Goal: Task Accomplishment & Management: Use online tool/utility

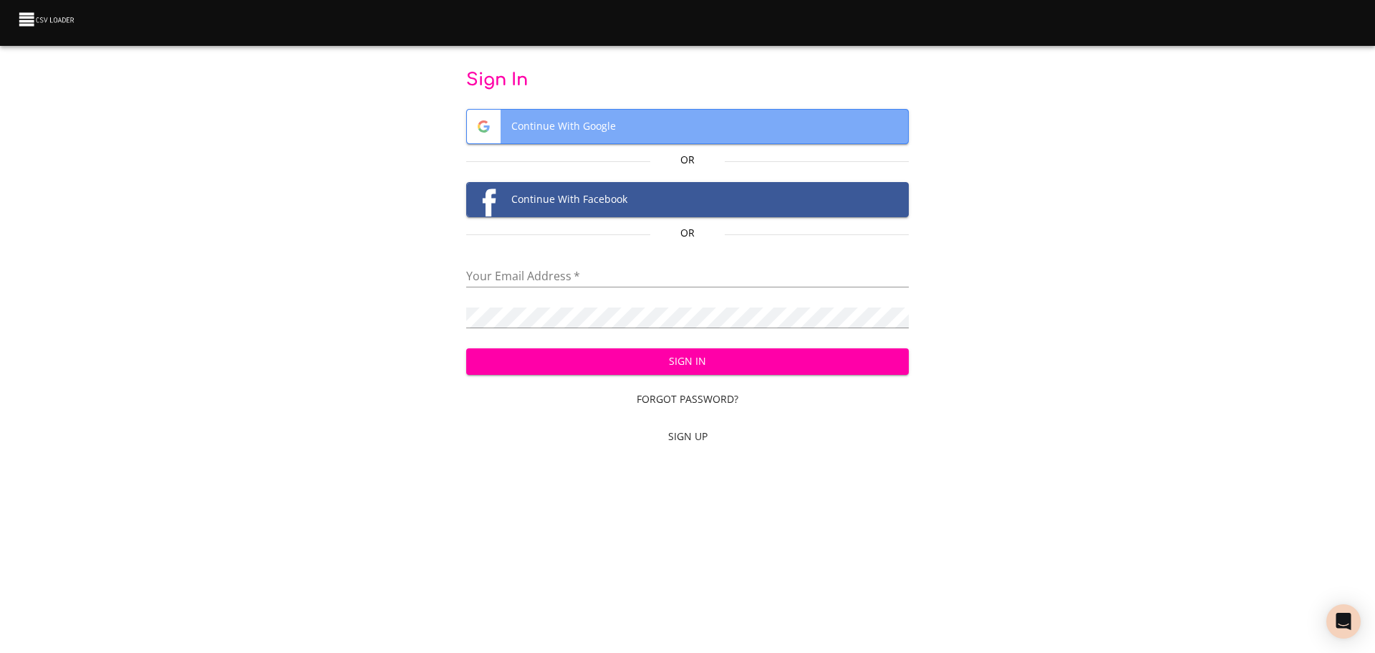
click at [672, 123] on span "Continue With Google" at bounding box center [688, 127] width 442 height 34
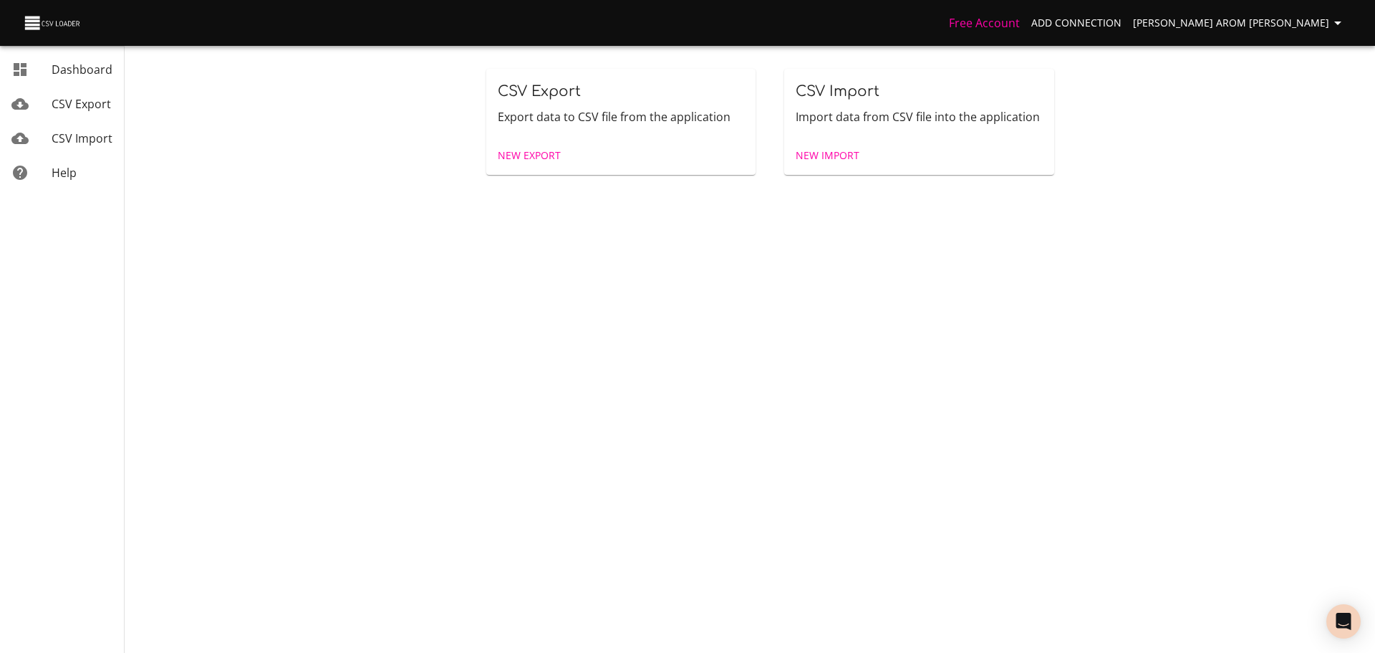
click at [616, 155] on div "New Export" at bounding box center [621, 156] width 270 height 38
click at [525, 154] on span "New Export" at bounding box center [529, 156] width 63 height 18
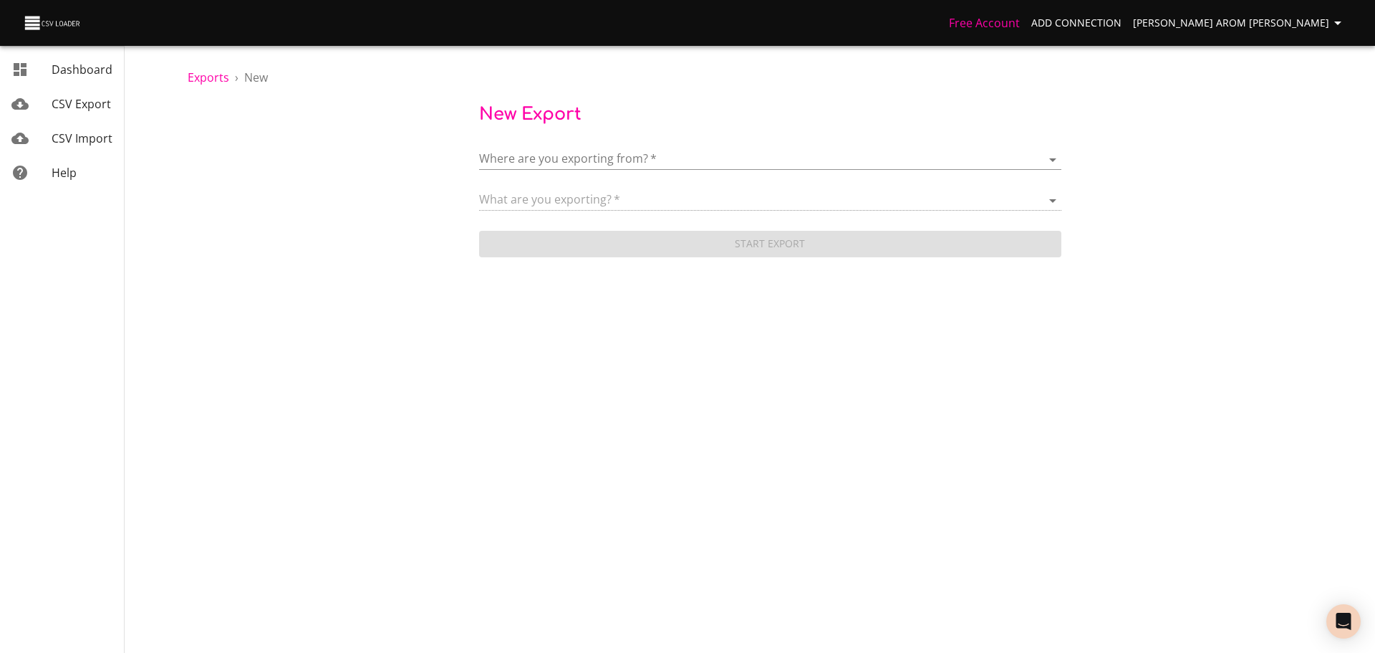
click at [635, 156] on body "Free Account Add Connection [DATE] Arom [PERSON_NAME] Dashboard CSV Export CSV …" at bounding box center [687, 326] width 1375 height 653
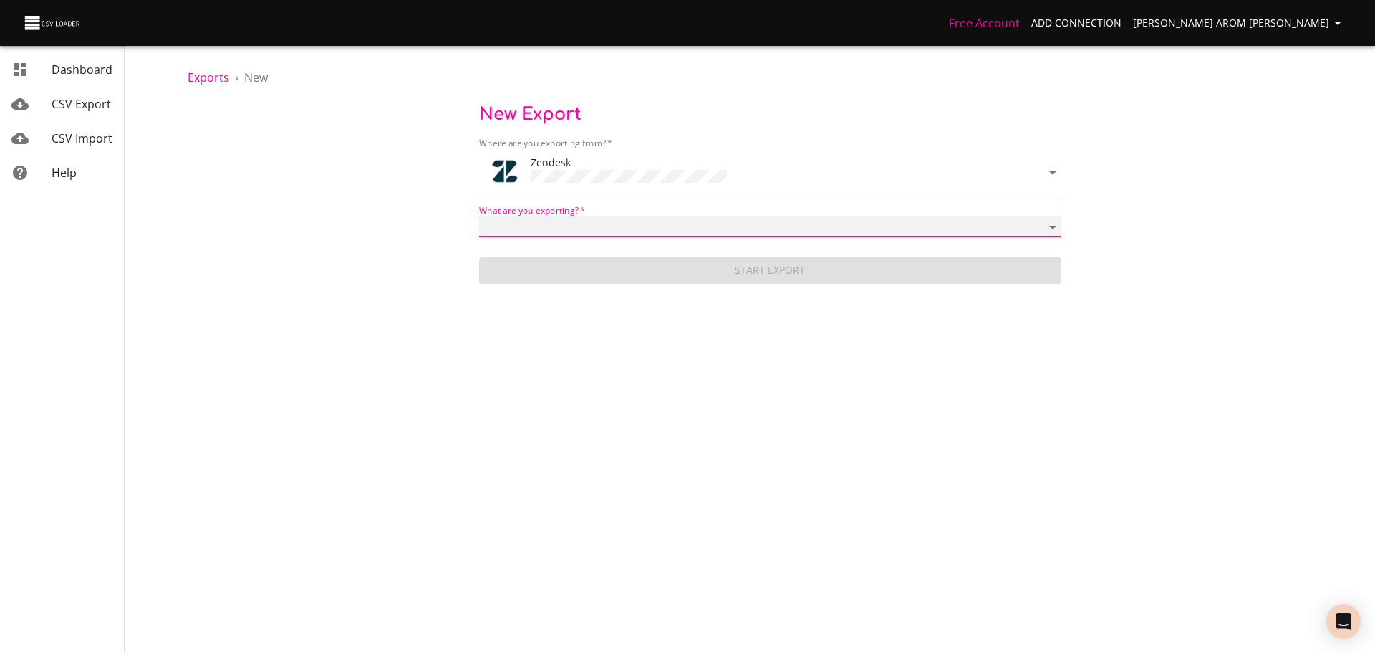
click at [692, 230] on select "Article categories Articles Brands Comments Groups Organizations Permission gro…" at bounding box center [770, 226] width 582 height 21
select select "tickets"
click at [479, 216] on select "Article categories Articles Brands Comments Groups Organizations Permission gro…" at bounding box center [770, 226] width 582 height 21
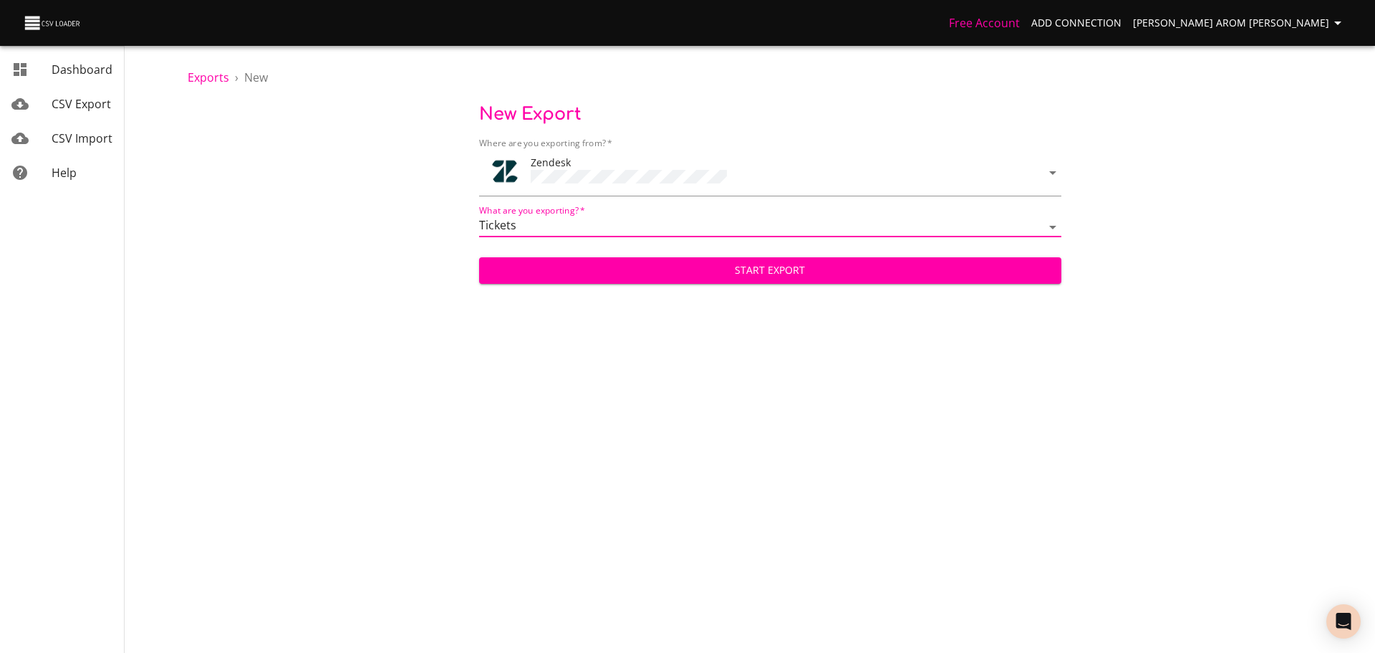
click at [759, 257] on button "Start Export" at bounding box center [770, 270] width 582 height 27
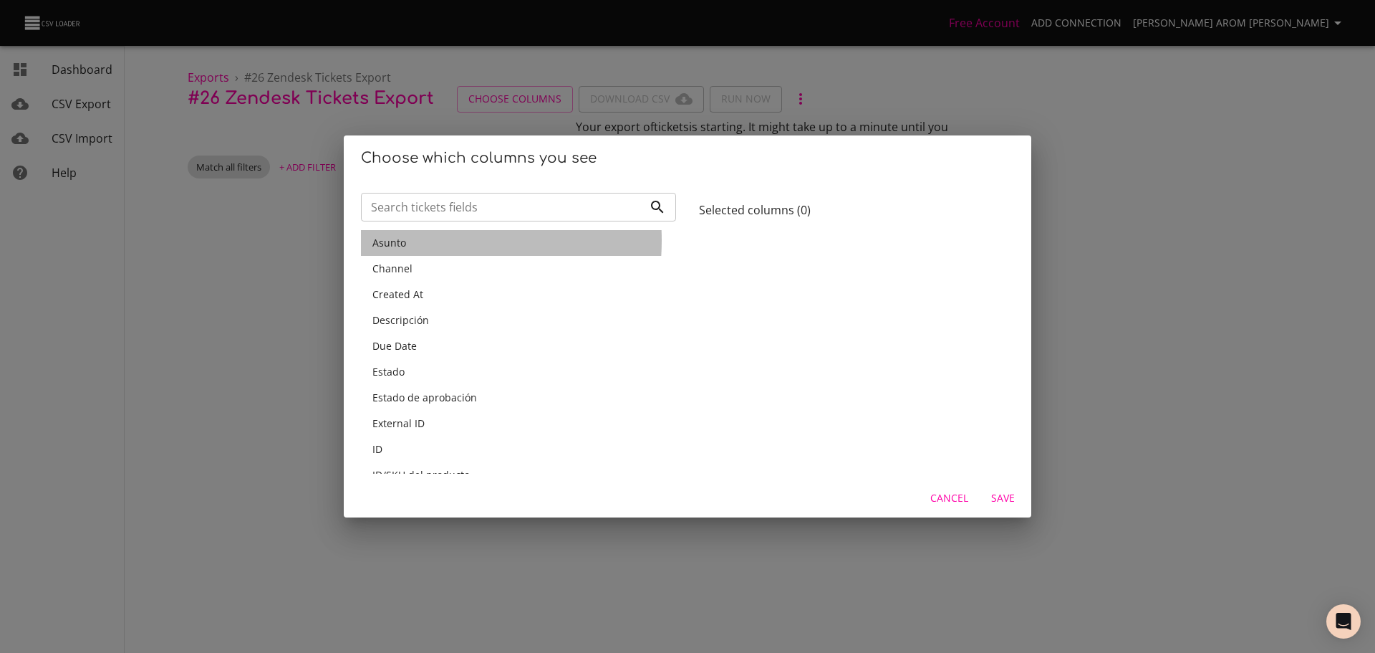
click at [404, 240] on span "Asunto" at bounding box center [390, 243] width 34 height 14
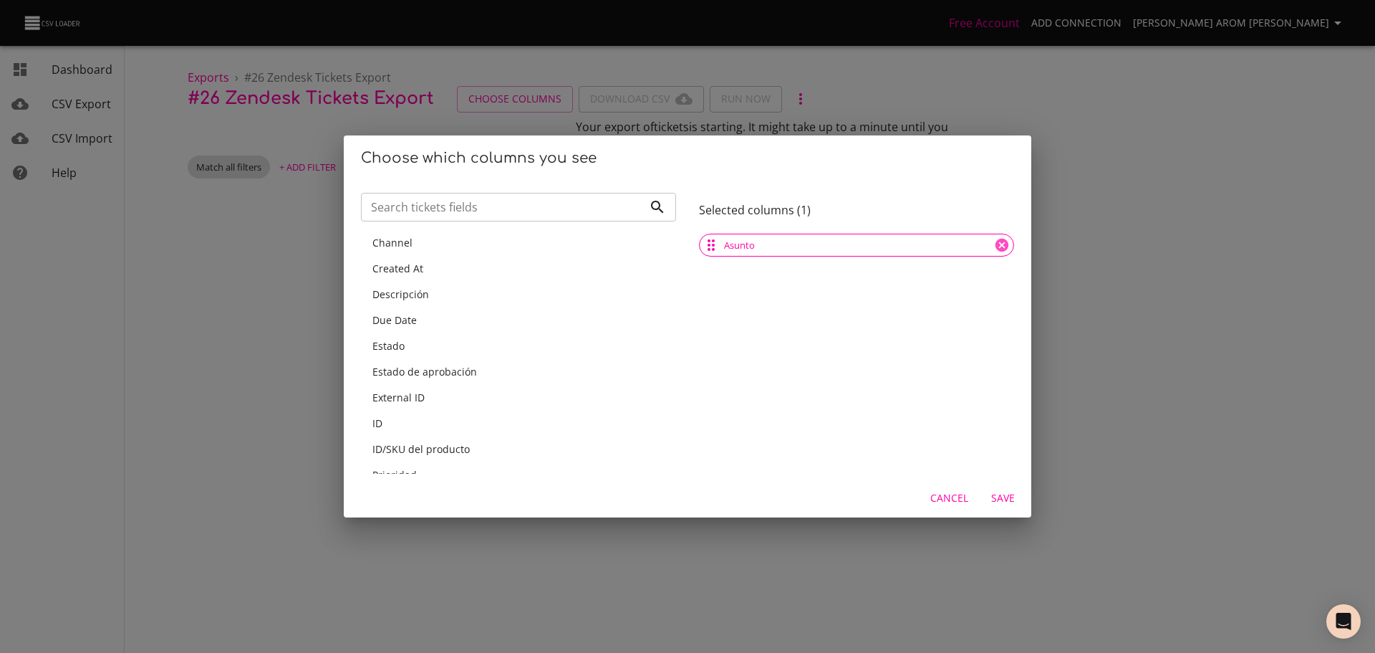
click at [404, 242] on span "Channel" at bounding box center [393, 243] width 40 height 14
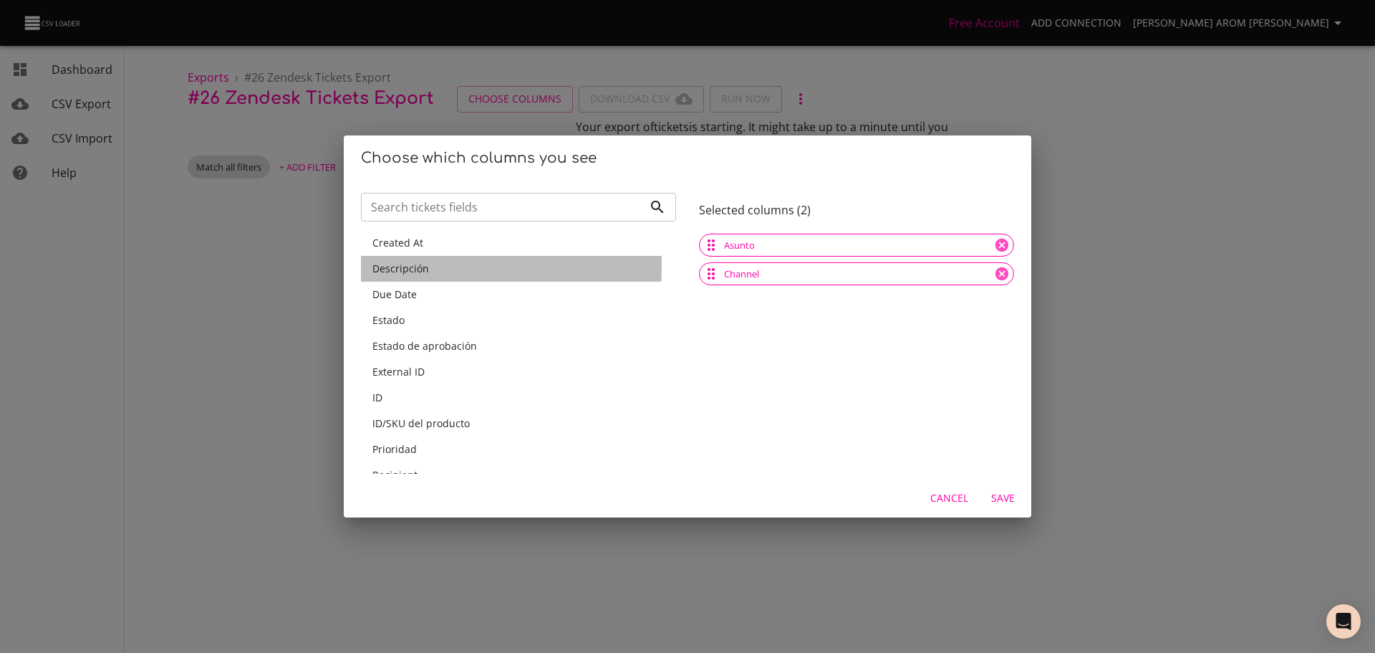
click at [399, 266] on span "Descripción" at bounding box center [401, 268] width 57 height 14
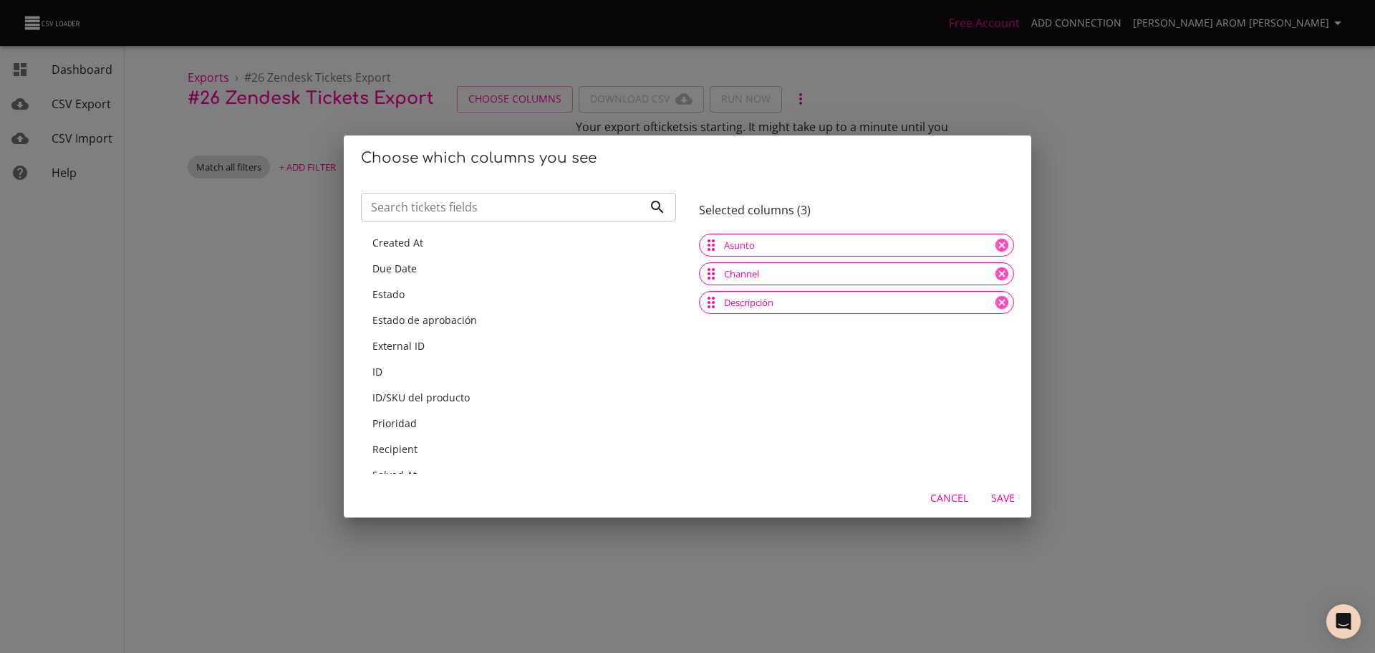
click at [421, 233] on div "Created At" at bounding box center [518, 243] width 315 height 26
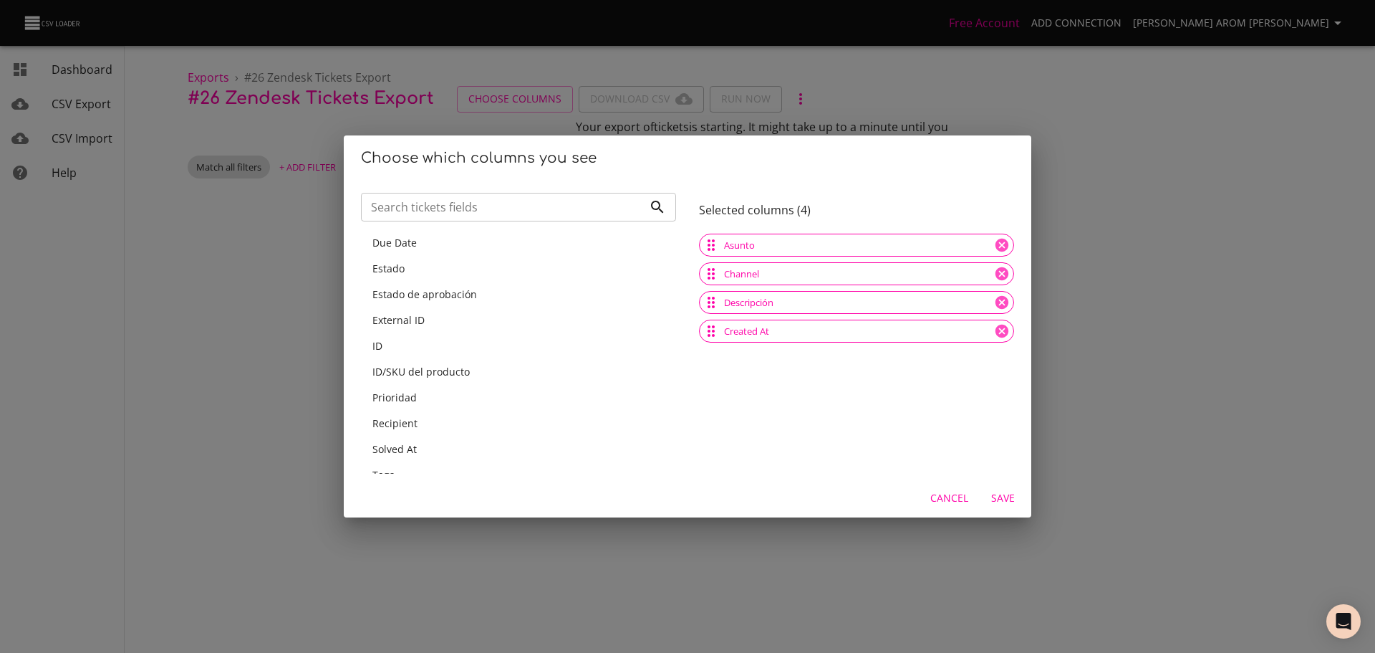
click at [399, 253] on div "Due Date" at bounding box center [518, 243] width 315 height 26
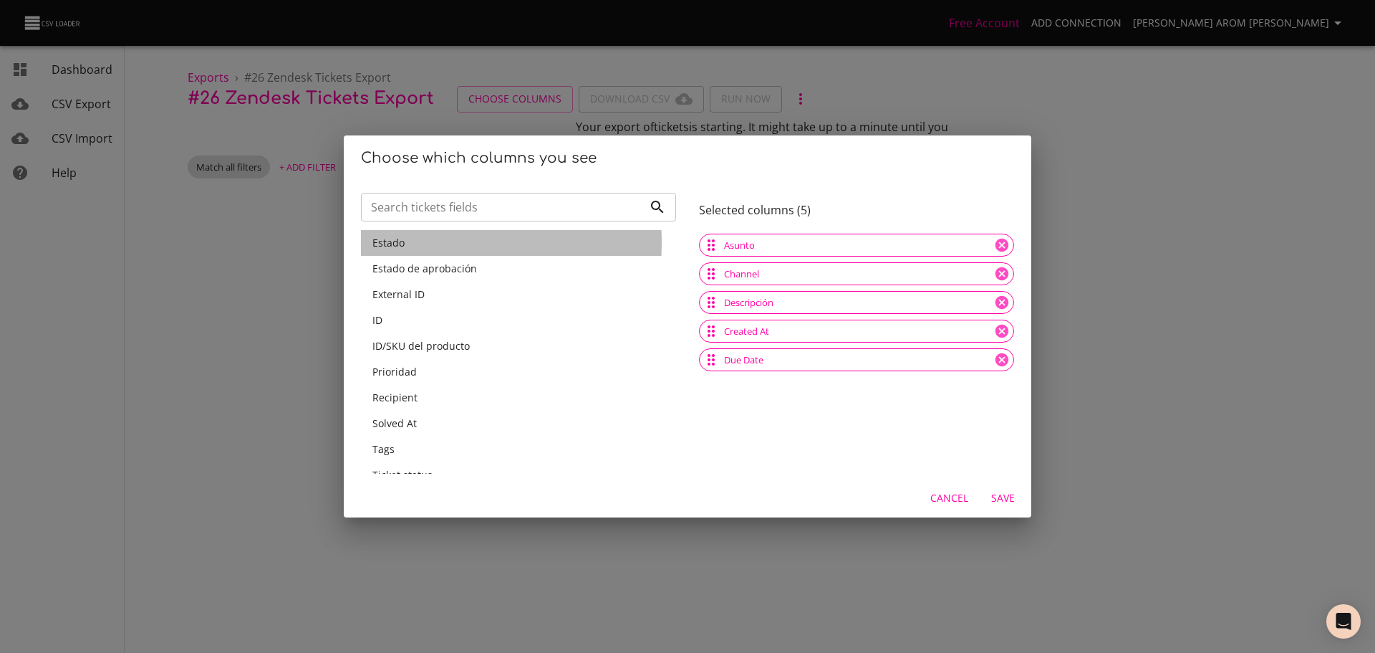
click at [408, 242] on div "Estado" at bounding box center [519, 243] width 292 height 14
click at [408, 261] on span "Estado de aprobación" at bounding box center [425, 268] width 105 height 14
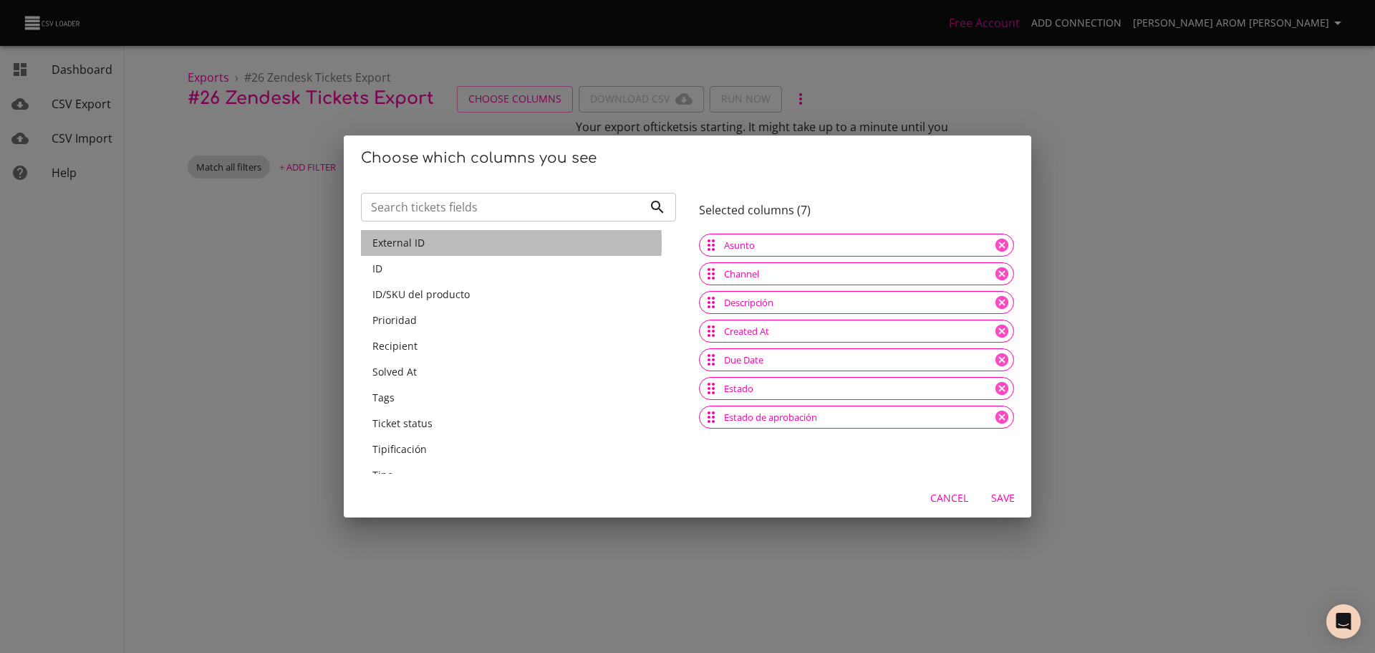
click at [408, 242] on span "External ID" at bounding box center [399, 243] width 52 height 14
click at [408, 261] on div "ID" at bounding box center [519, 268] width 292 height 14
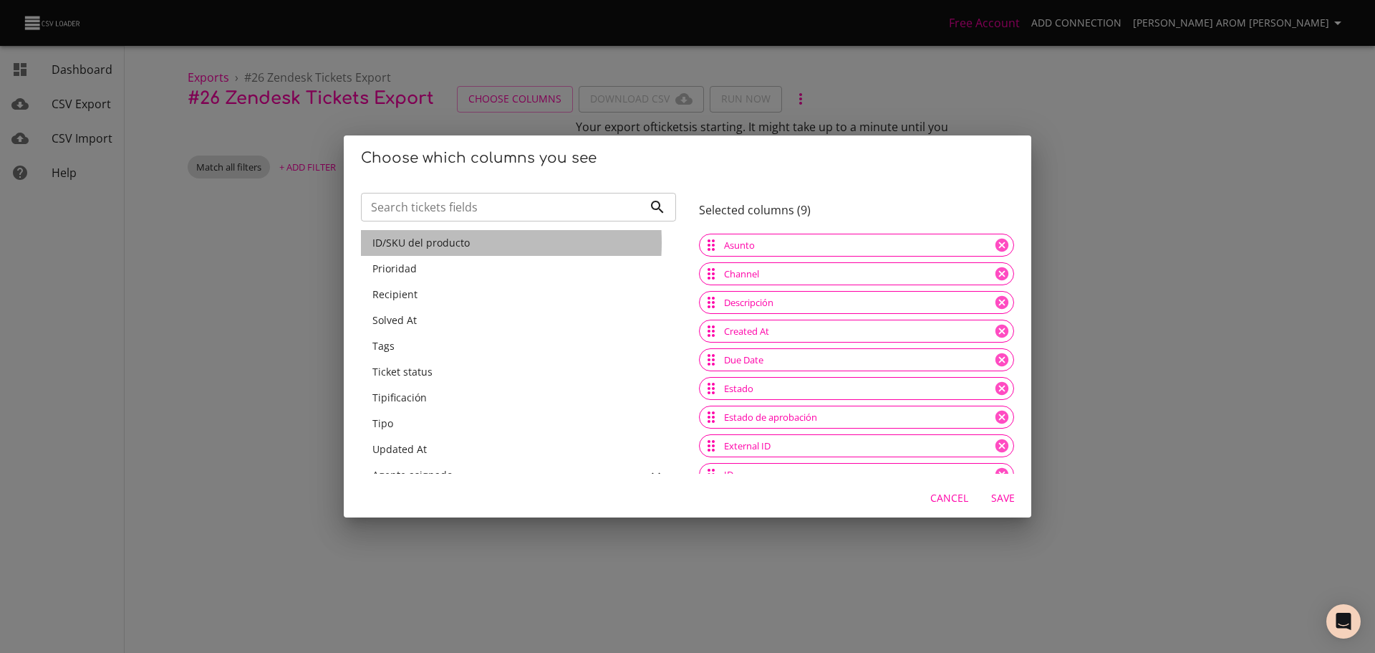
click at [408, 242] on span "ID/SKU del producto" at bounding box center [421, 243] width 97 height 14
click at [408, 261] on span "Prioridad" at bounding box center [395, 268] width 44 height 14
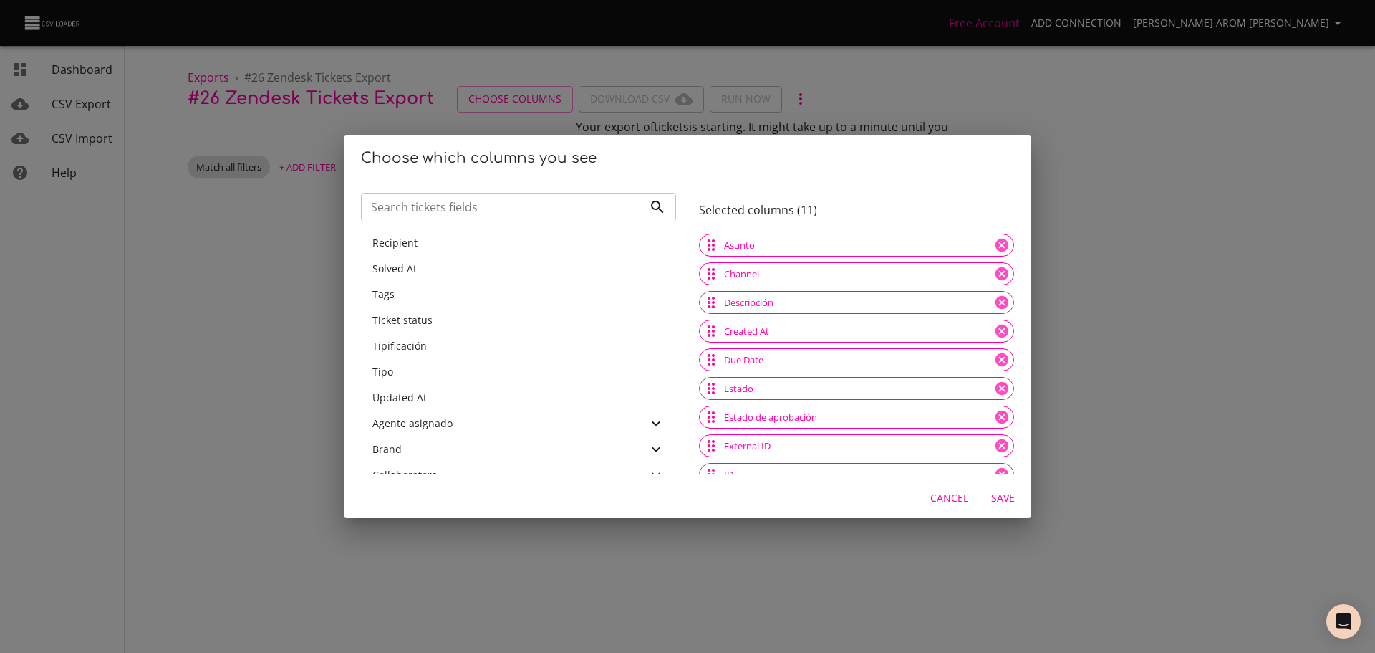
click at [999, 495] on span "Save" at bounding box center [1003, 498] width 34 height 18
